Goal: Task Accomplishment & Management: Use online tool/utility

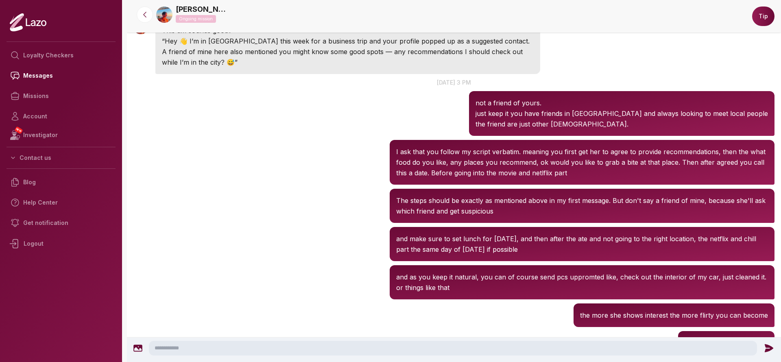
scroll to position [874, 0]
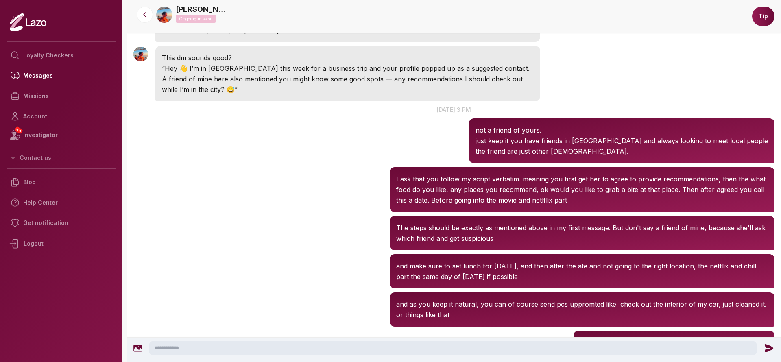
scroll to position [850, 0]
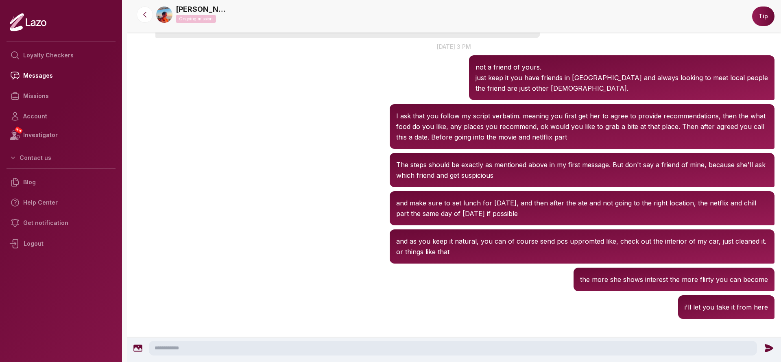
click at [59, 43] on nav "Loyalty Checkers Messages Missions Account NEW Investigator Contact us Blog Hel…" at bounding box center [61, 180] width 109 height 284
click at [63, 49] on link "Loyalty Checkers" at bounding box center [61, 55] width 109 height 20
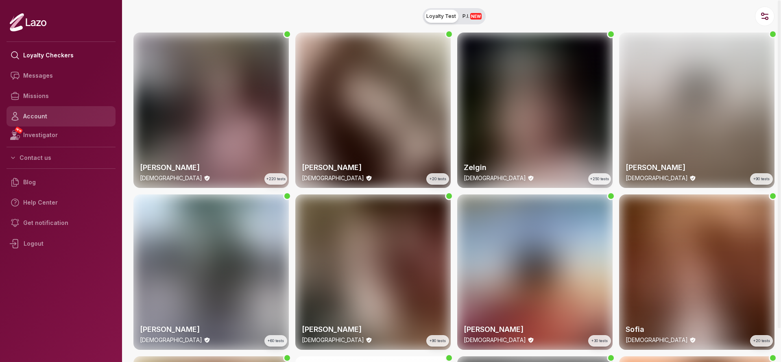
click at [44, 115] on link "Account" at bounding box center [61, 116] width 109 height 20
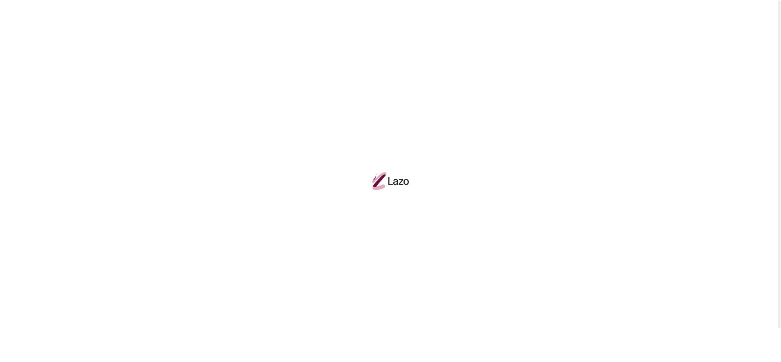
click at [56, 96] on div at bounding box center [390, 181] width 781 height 362
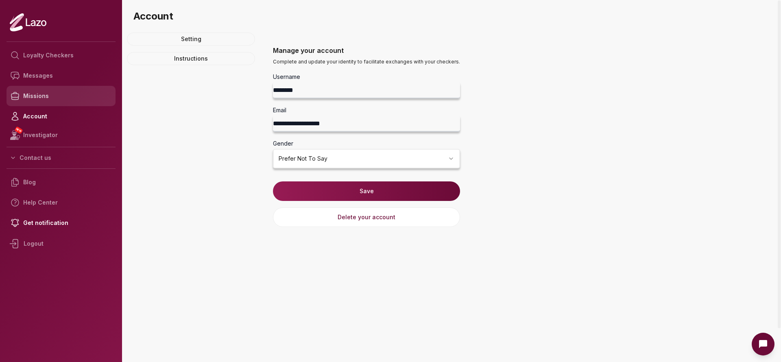
click at [54, 99] on link "Missions" at bounding box center [61, 96] width 109 height 20
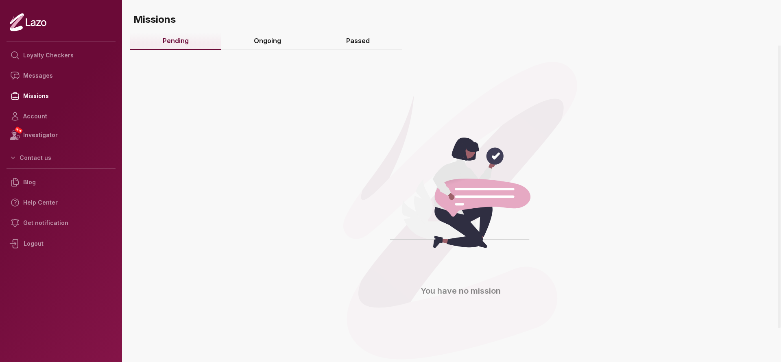
click at [277, 37] on link "Ongoing" at bounding box center [267, 41] width 92 height 17
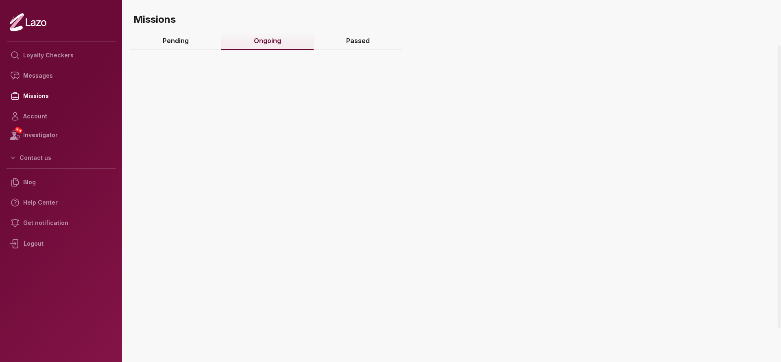
click at [277, 37] on link "Ongoing" at bounding box center [267, 41] width 92 height 17
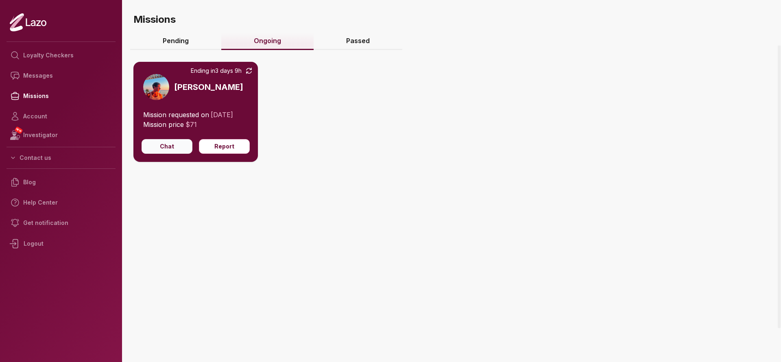
click at [164, 150] on button "Chat" at bounding box center [167, 146] width 51 height 15
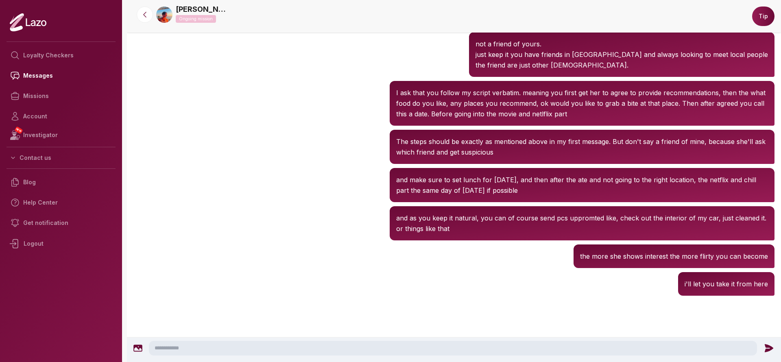
scroll to position [874, 0]
